Goal: Go to known website: Access a specific website the user already knows

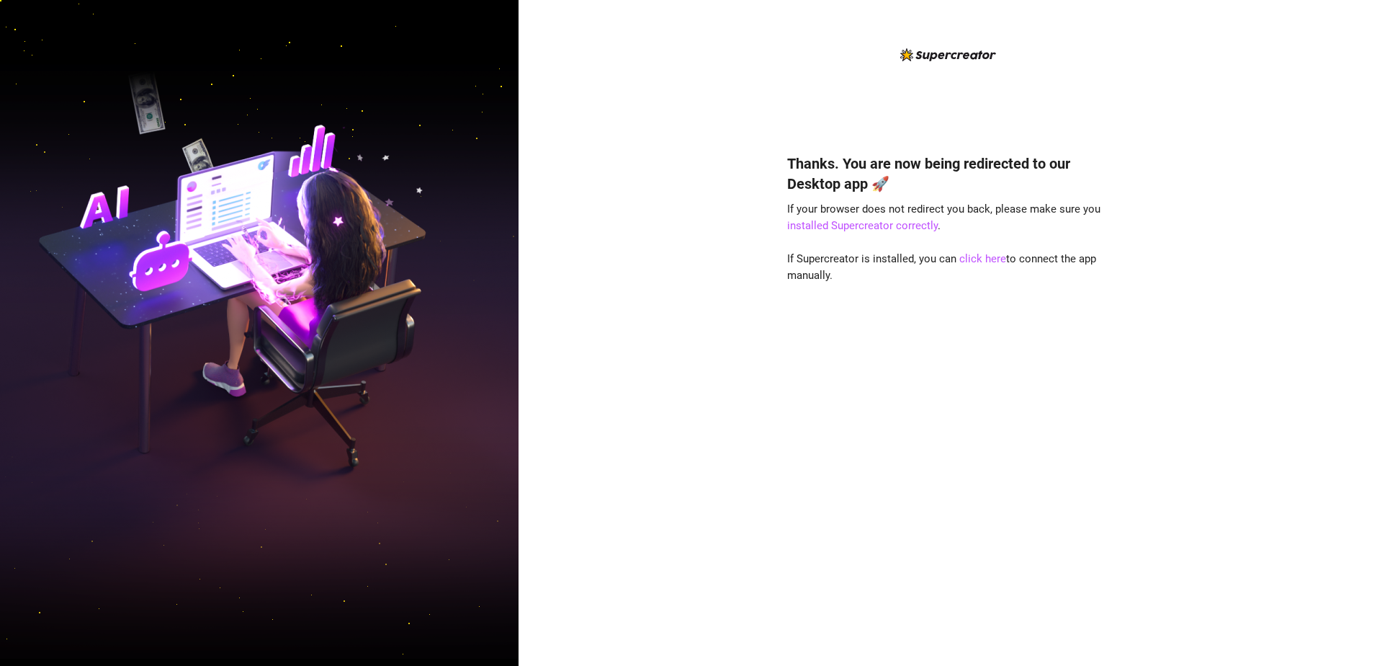
click at [1376, 297] on html "Thanks. You are now being redirected to our Desktop app 🚀 If your browser does …" at bounding box center [688, 333] width 1377 height 666
